Goal: Information Seeking & Learning: Learn about a topic

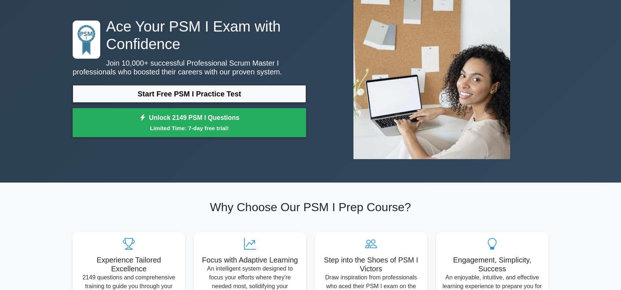
scroll to position [37, 0]
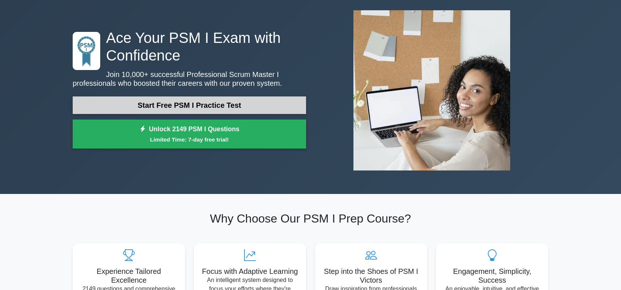
click at [199, 106] on link "Start Free PSM I Practice Test" at bounding box center [190, 106] width 234 height 18
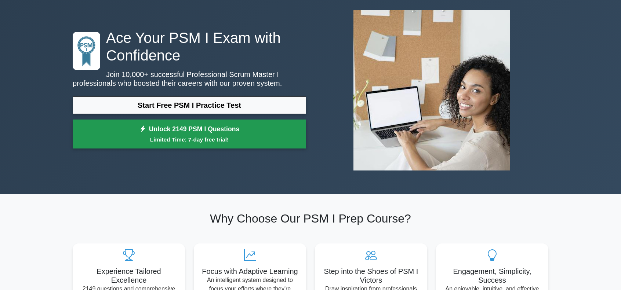
click at [200, 139] on small "Limited Time: 7-day free trial!" at bounding box center [189, 140] width 215 height 8
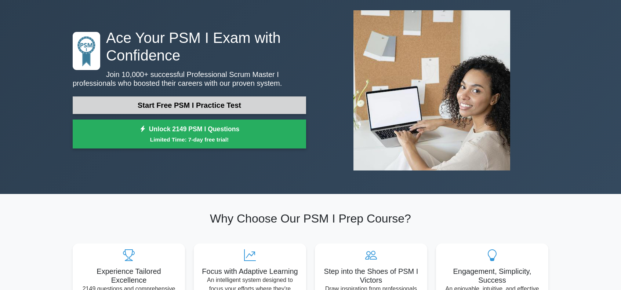
click at [193, 105] on link "Start Free PSM I Practice Test" at bounding box center [190, 106] width 234 height 18
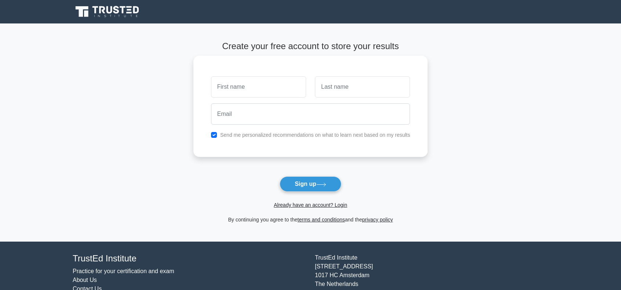
click at [252, 86] on input "text" at bounding box center [258, 86] width 95 height 21
type input "Elisabeth"
click at [339, 90] on input "text" at bounding box center [362, 86] width 95 height 21
type input "Gartner"
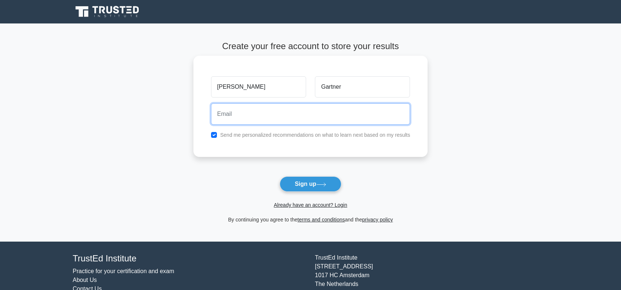
click at [260, 115] on input "email" at bounding box center [310, 114] width 199 height 21
type input "mrs_schulte@gmx.de"
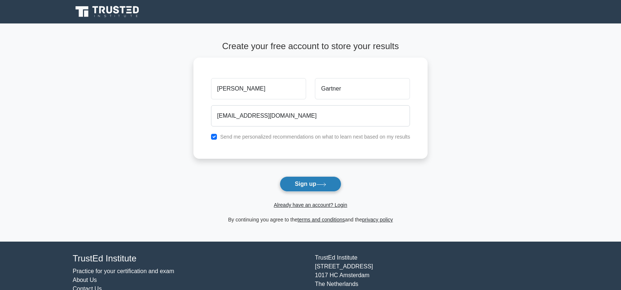
click at [314, 188] on button "Sign up" at bounding box center [311, 184] width 62 height 15
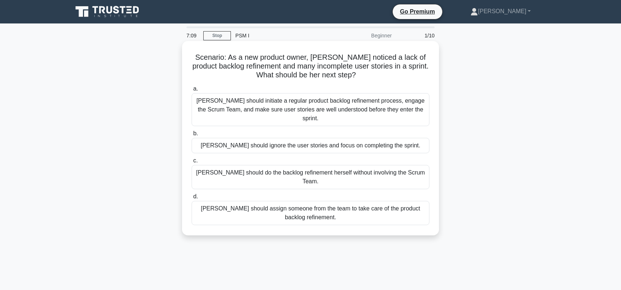
click at [230, 108] on div "Sara should initiate a regular product backlog refinement process, engage the S…" at bounding box center [311, 109] width 238 height 33
click at [192, 91] on input "a. Sara should initiate a regular product backlog refinement process, engage th…" at bounding box center [192, 89] width 0 height 5
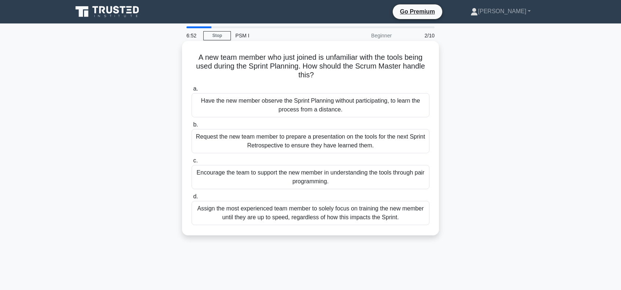
click at [289, 184] on div "Encourage the team to support the new member in understanding the tools through…" at bounding box center [311, 177] width 238 height 24
click at [192, 163] on input "c. Encourage the team to support the new member in understanding the tools thro…" at bounding box center [192, 161] width 0 height 5
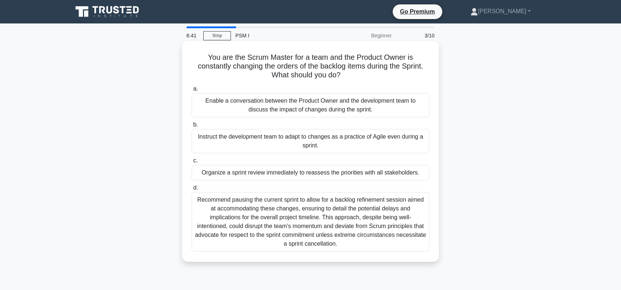
click at [234, 102] on div "Enable a conversation between the Product Owner and the development team to dis…" at bounding box center [311, 105] width 238 height 24
click at [192, 91] on input "a. Enable a conversation between the Product Owner and the development team to …" at bounding box center [192, 89] width 0 height 5
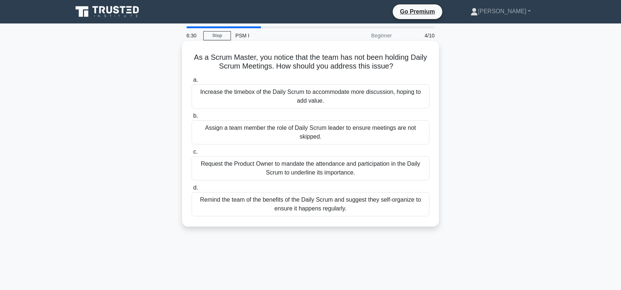
click at [254, 205] on div "Remind the team of the benefits of the Daily Scrum and suggest they self-organi…" at bounding box center [311, 204] width 238 height 24
click at [192, 191] on input "d. Remind the team of the benefits of the Daily Scrum and suggest they self-org…" at bounding box center [192, 188] width 0 height 5
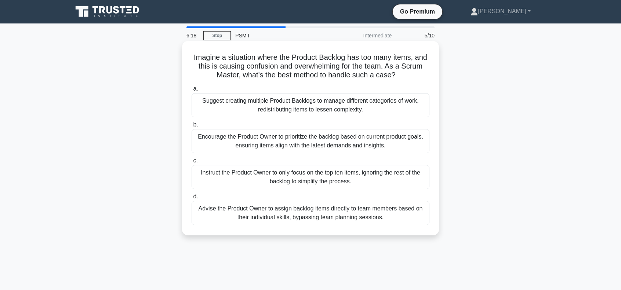
click at [234, 148] on div "Encourage the Product Owner to prioritize the backlog based on current product …" at bounding box center [311, 141] width 238 height 24
click at [192, 127] on input "b. Encourage the Product Owner to prioritize the backlog based on current produ…" at bounding box center [192, 125] width 0 height 5
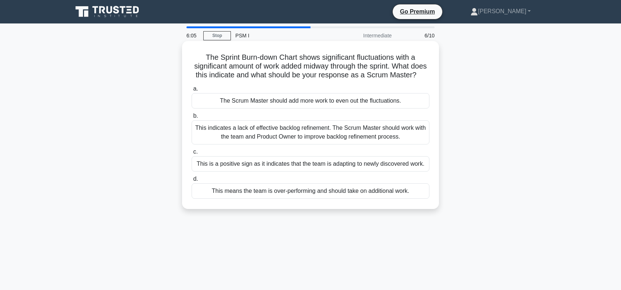
click at [229, 145] on div "This indicates a lack of effective backlog refinement. The Scrum Master should …" at bounding box center [311, 132] width 238 height 24
click at [192, 119] on input "b. This indicates a lack of effective backlog refinement. The Scrum Master shou…" at bounding box center [192, 116] width 0 height 5
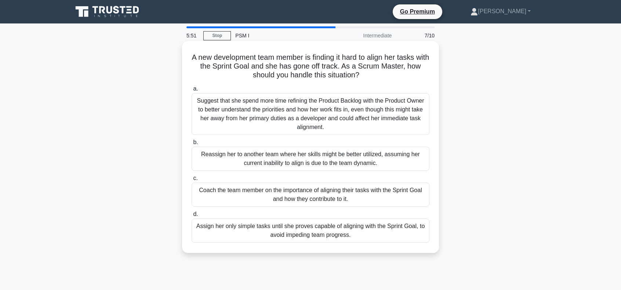
click at [268, 193] on div "Coach the team member on the importance of aligning their tasks with the Sprint…" at bounding box center [311, 195] width 238 height 24
click at [192, 181] on input "c. Coach the team member on the importance of aligning their tasks with the Spr…" at bounding box center [192, 178] width 0 height 5
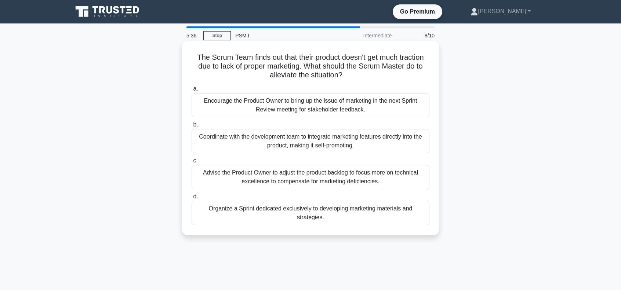
click at [241, 110] on div "Encourage the Product Owner to bring up the issue of marketing in the next Spri…" at bounding box center [311, 105] width 238 height 24
click at [192, 91] on input "a. Encourage the Product Owner to bring up the issue of marketing in the next S…" at bounding box center [192, 89] width 0 height 5
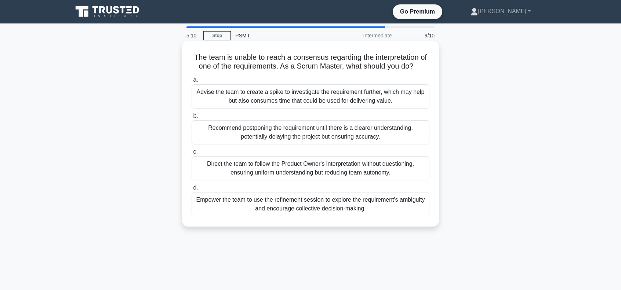
click at [256, 100] on div "Advise the team to create a spike to investigate the requirement further, which…" at bounding box center [311, 96] width 238 height 24
click at [192, 83] on input "a. Advise the team to create a spike to investigate the requirement further, wh…" at bounding box center [192, 80] width 0 height 5
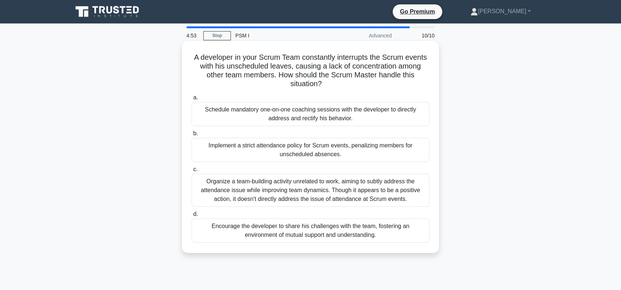
click at [289, 236] on div "Encourage the developer to share his challenges with the team, fostering an env…" at bounding box center [311, 231] width 238 height 24
click at [192, 217] on input "d. Encourage the developer to share his challenges with the team, fostering an …" at bounding box center [192, 214] width 0 height 5
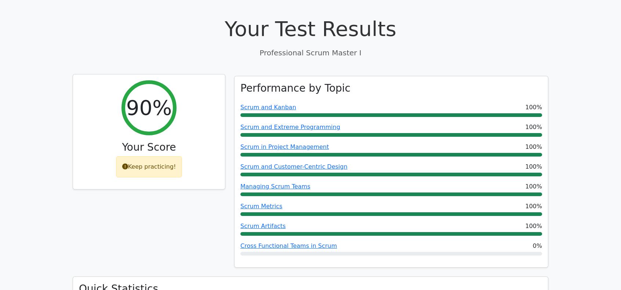
scroll to position [257, 0]
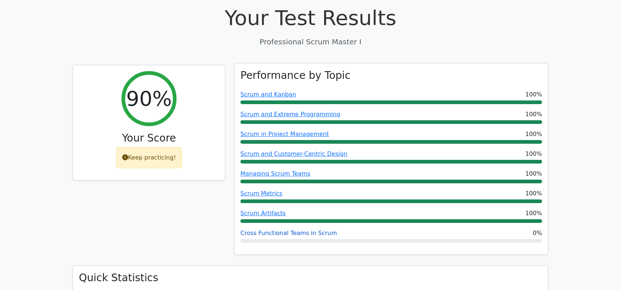
click at [278, 230] on link "Cross Functional Teams in Scrum" at bounding box center [289, 233] width 97 height 7
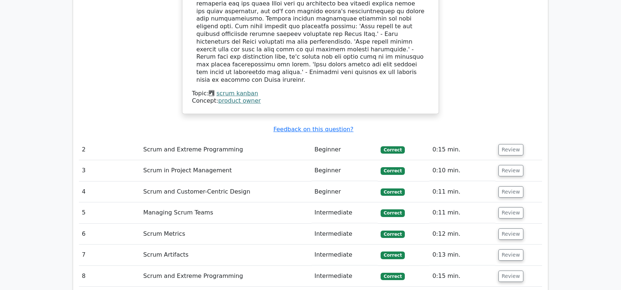
scroll to position [932, 0]
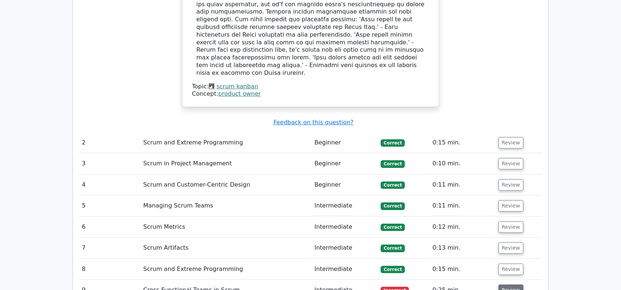
click at [508, 285] on button "Review" at bounding box center [511, 290] width 25 height 11
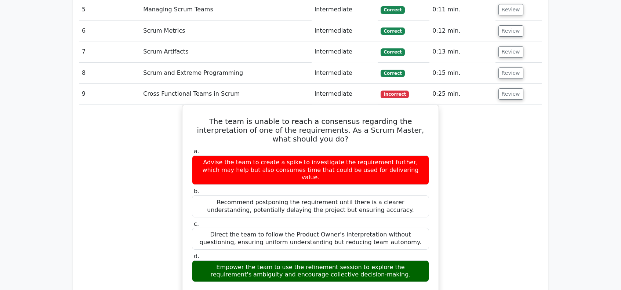
scroll to position [1150, 0]
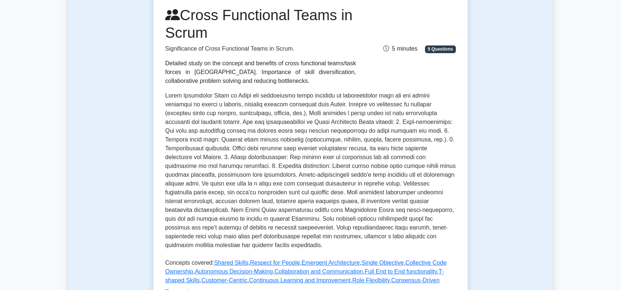
scroll to position [37, 0]
